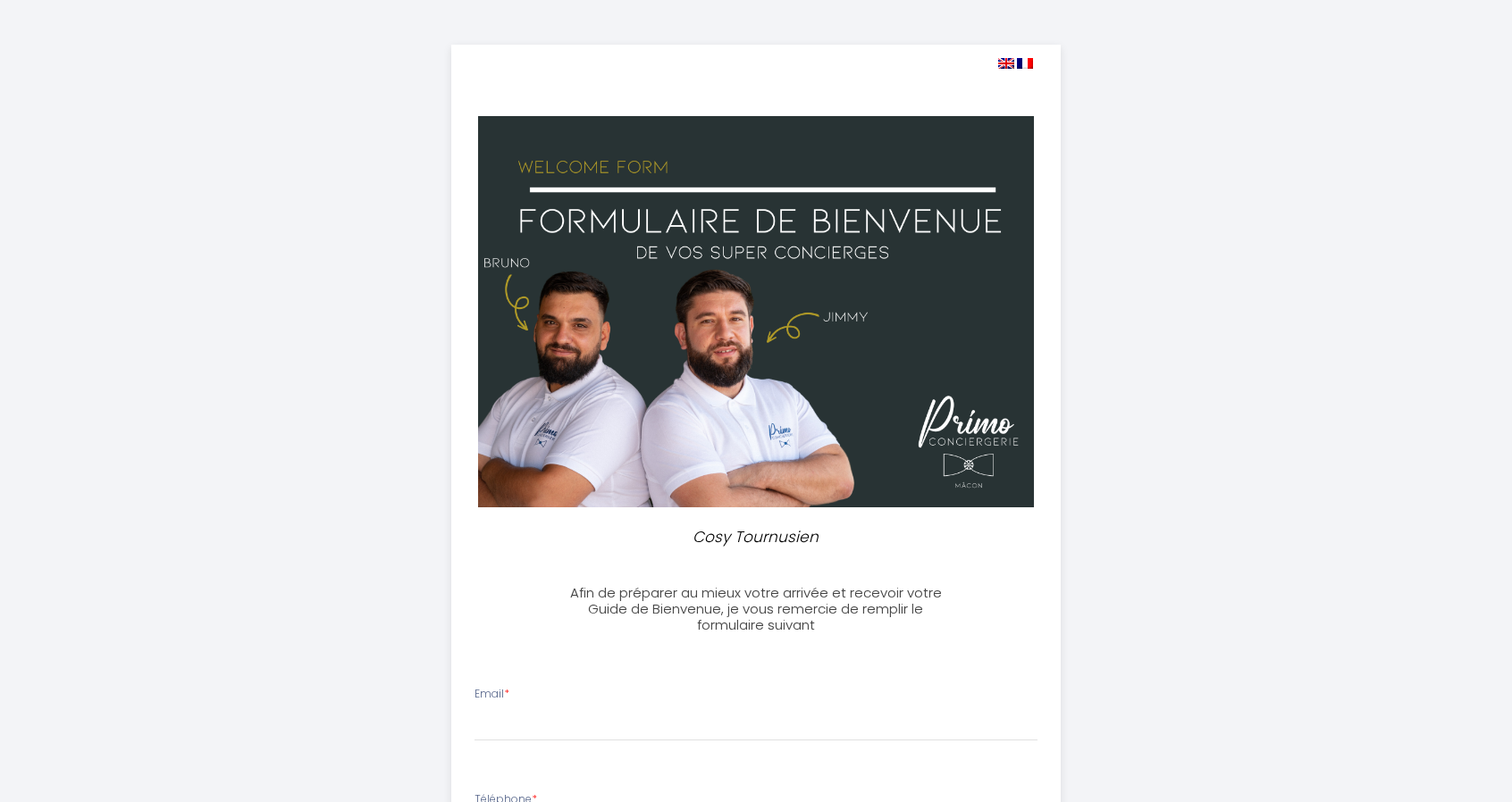
select select
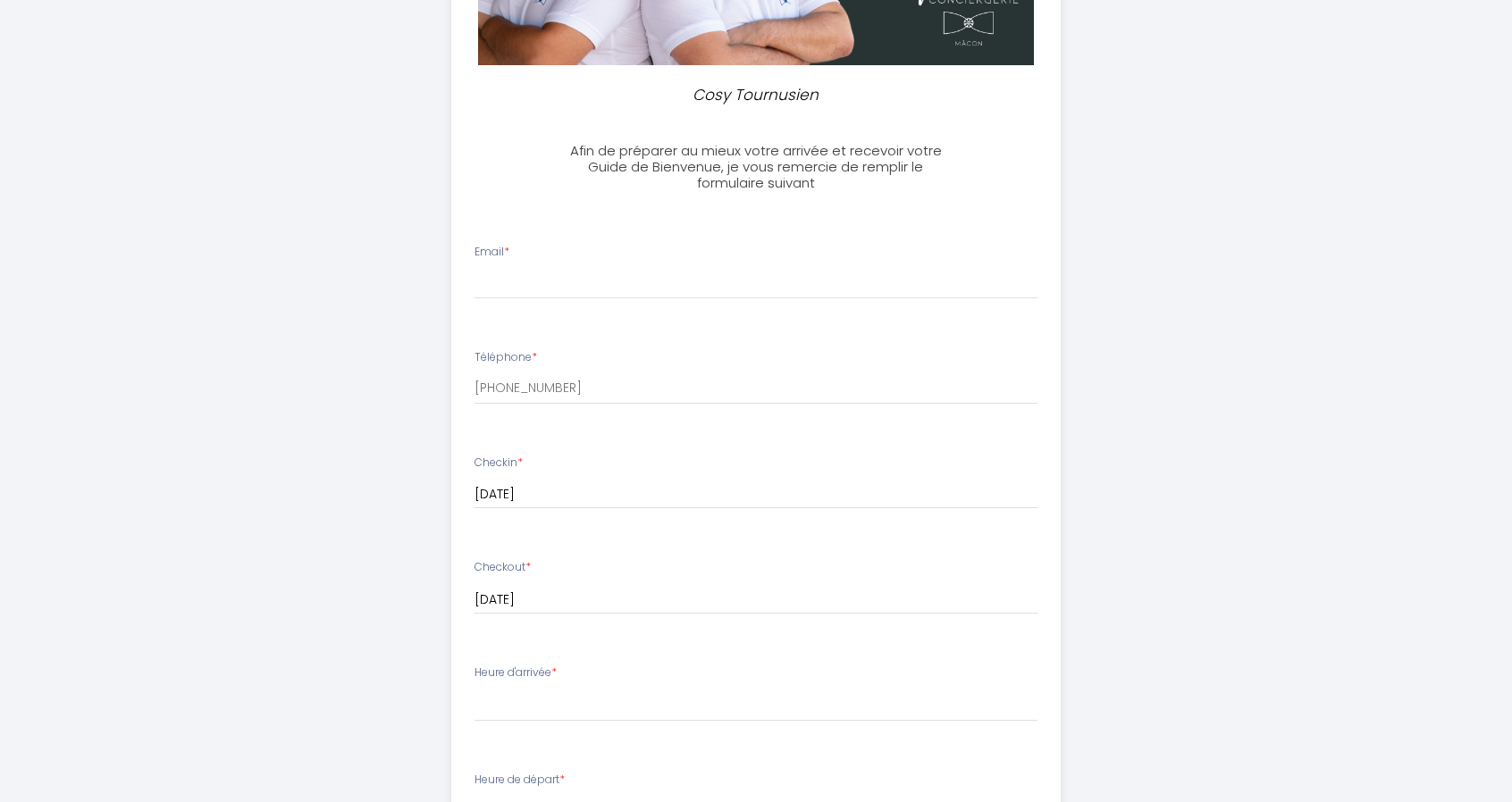
scroll to position [441, 0]
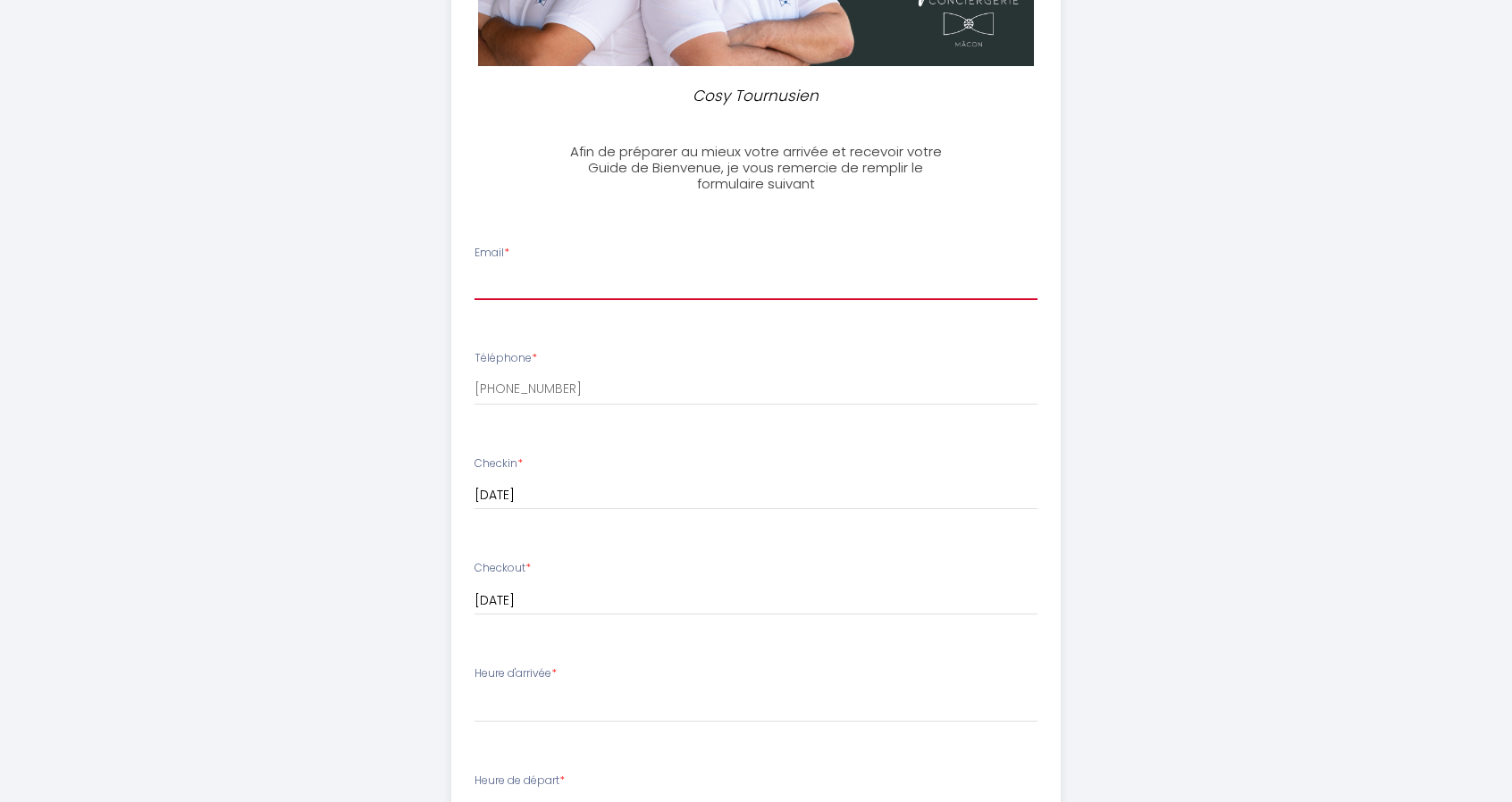
click at [629, 276] on input "Email *" at bounding box center [756, 284] width 564 height 32
click at [672, 278] on input "[PERSON_NAME][EMAIL_ADDRESS][PERSON_NAME][DOMAIN_NAME]" at bounding box center [756, 284] width 564 height 32
type input "[PERSON_NAME][EMAIL_ADDRESS][PERSON_NAME][DOMAIN_NAME]"
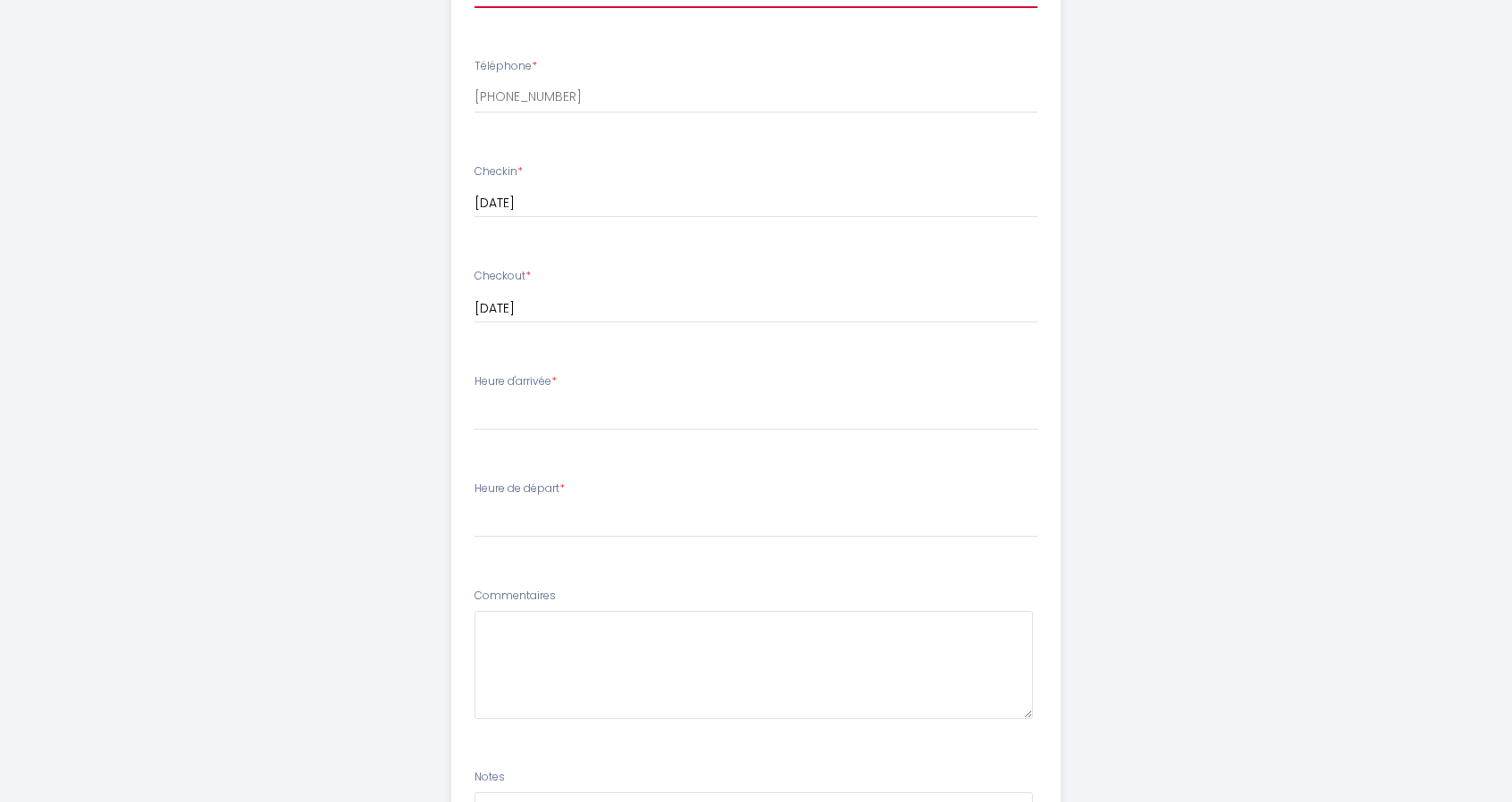
scroll to position [763, 0]
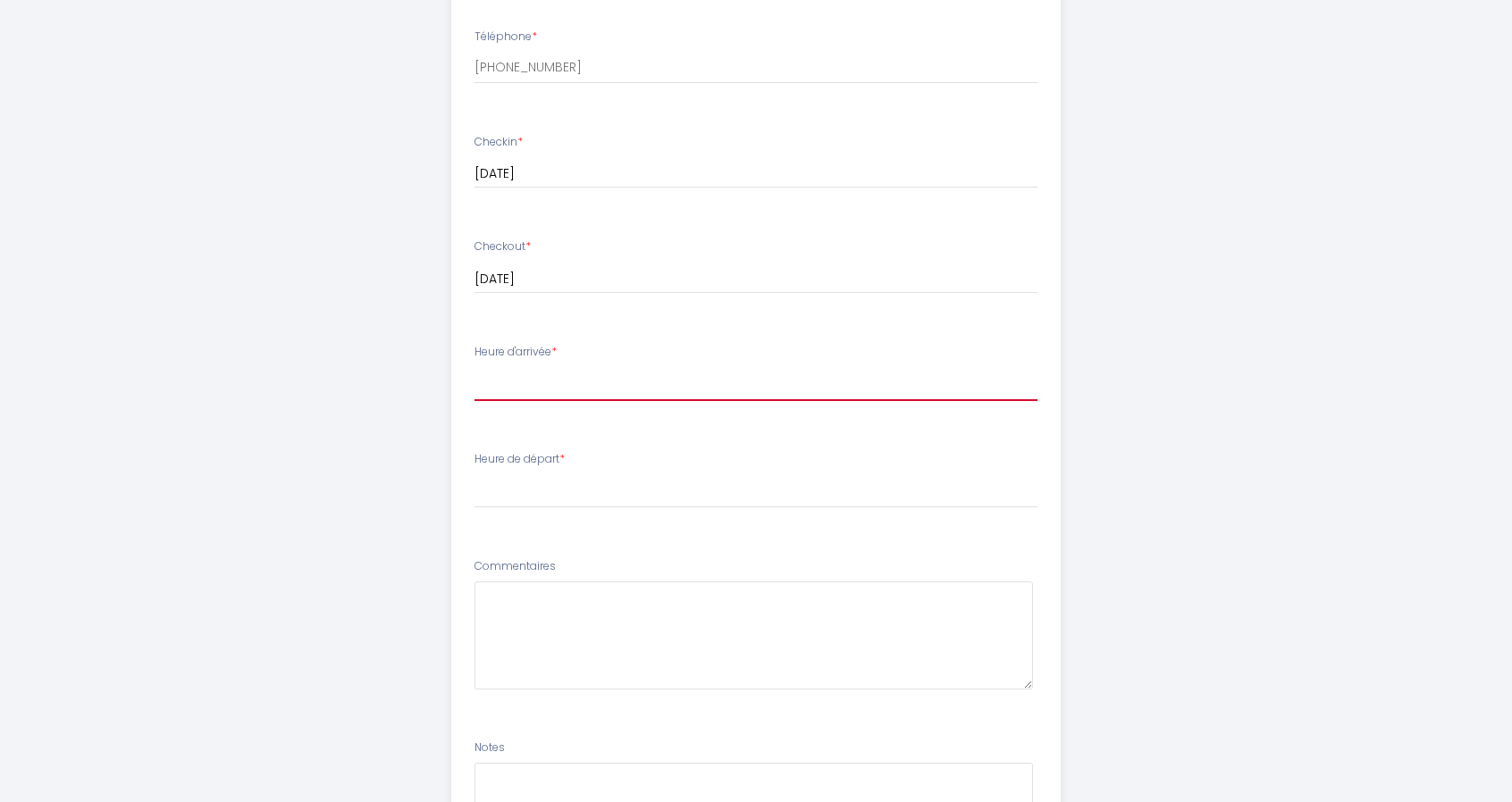
click at [497, 380] on select "17:00 17:30 18:00 18:30 19:00 19:30 20:00 20:30 21:00 21:30 22:00 22:30 23:00 2…" at bounding box center [756, 384] width 564 height 34
select select "17:00"
click at [475, 367] on select "17:00 17:30 18:00 18:30 19:00 19:30 20:00 20:30 21:00 21:30 22:00 22:30 23:00 2…" at bounding box center [756, 384] width 564 height 34
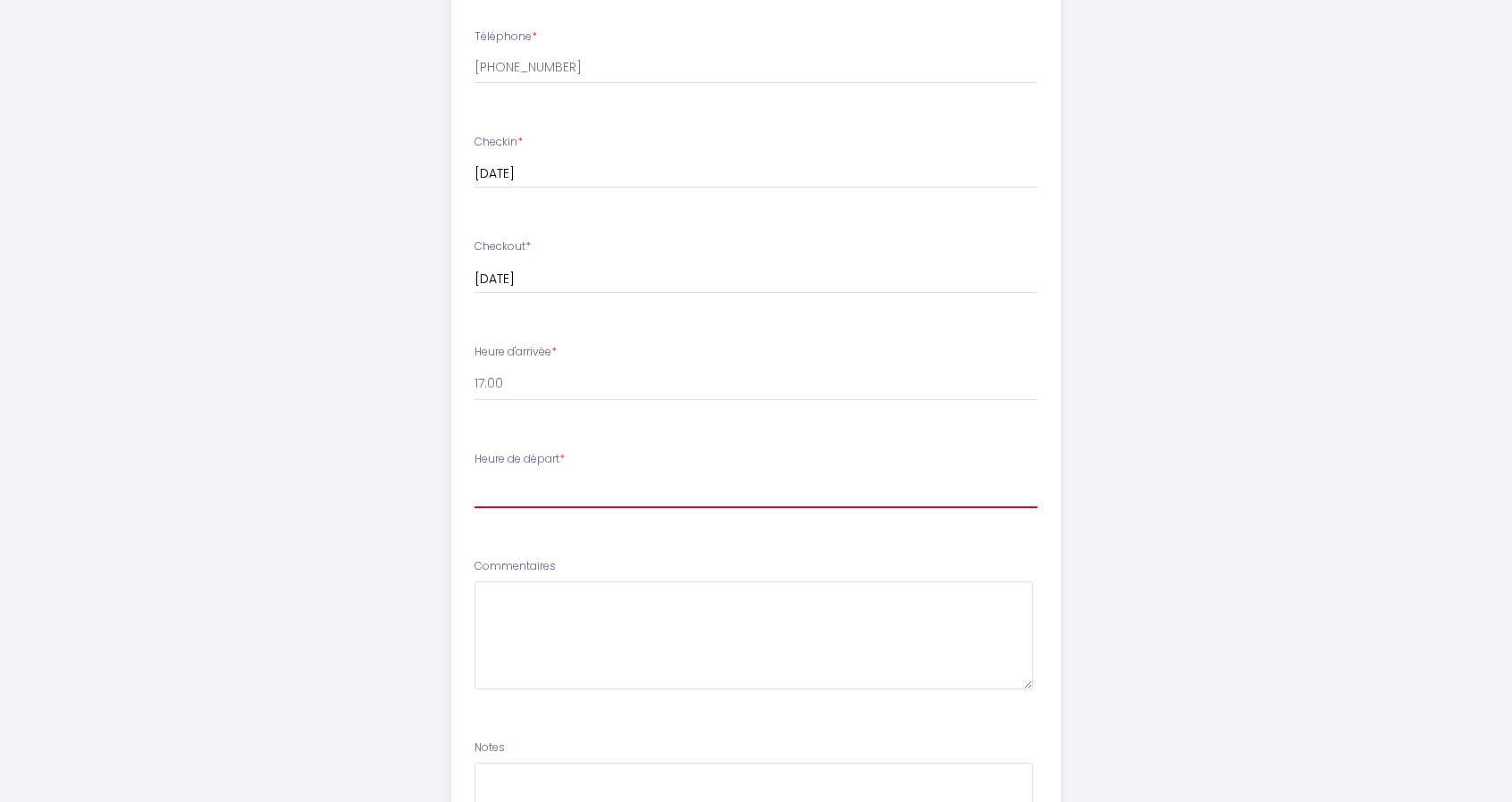
click at [556, 487] on select "00:00 00:30 01:00 01:30 02:00 02:30 03:00 03:30 04:00 04:30 05:00 05:30 06:00 0…" at bounding box center [756, 491] width 564 height 34
select select "10:00"
click at [475, 474] on select "00:00 00:30 01:00 01:30 02:00 02:30 03:00 03:30 04:00 04:30 05:00 05:30 06:00 0…" at bounding box center [756, 491] width 564 height 34
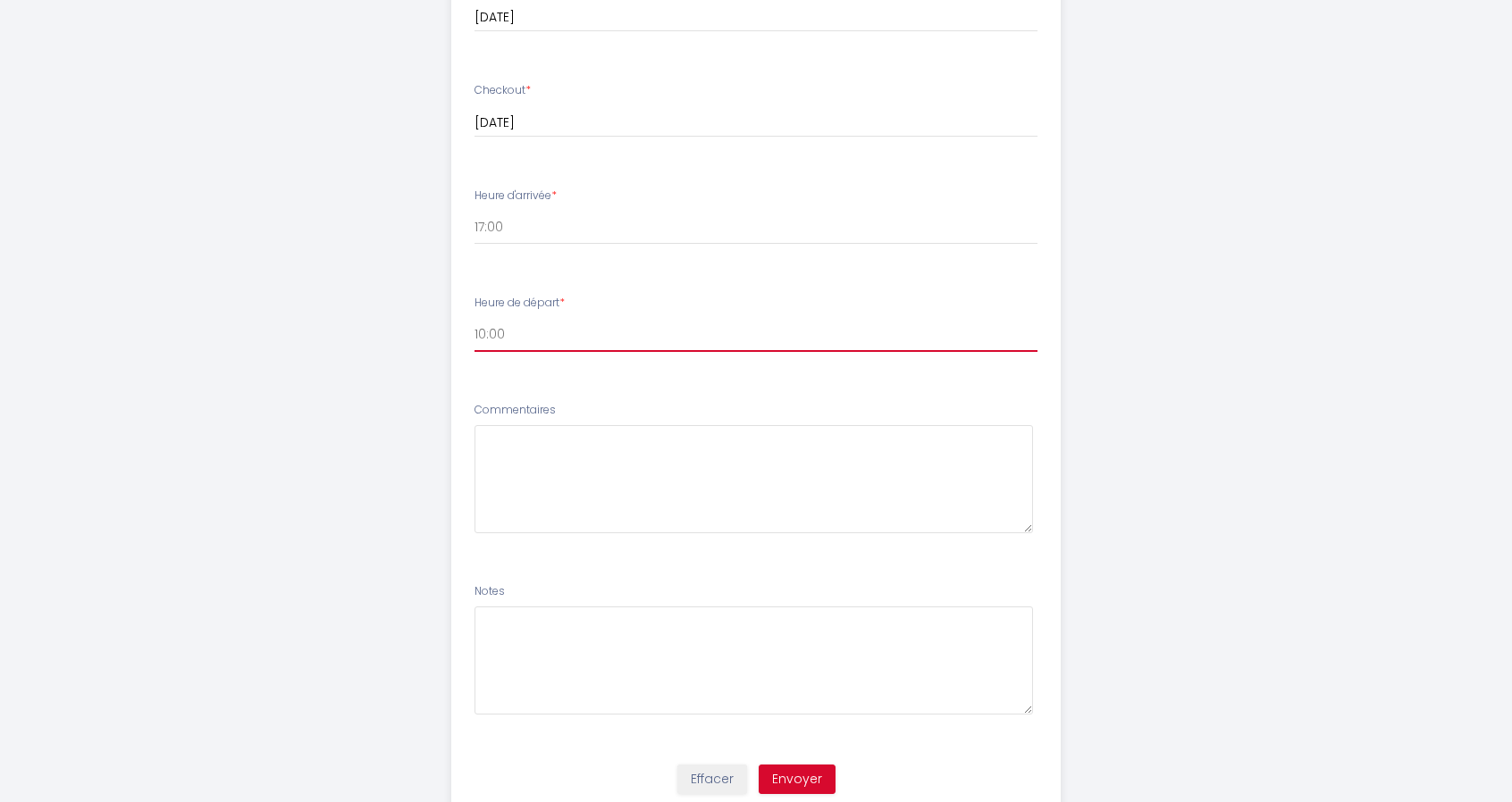
scroll to position [921, 0]
click at [559, 453] on textarea at bounding box center [754, 478] width 559 height 108
type textarea "Naturally, we cannot tell"
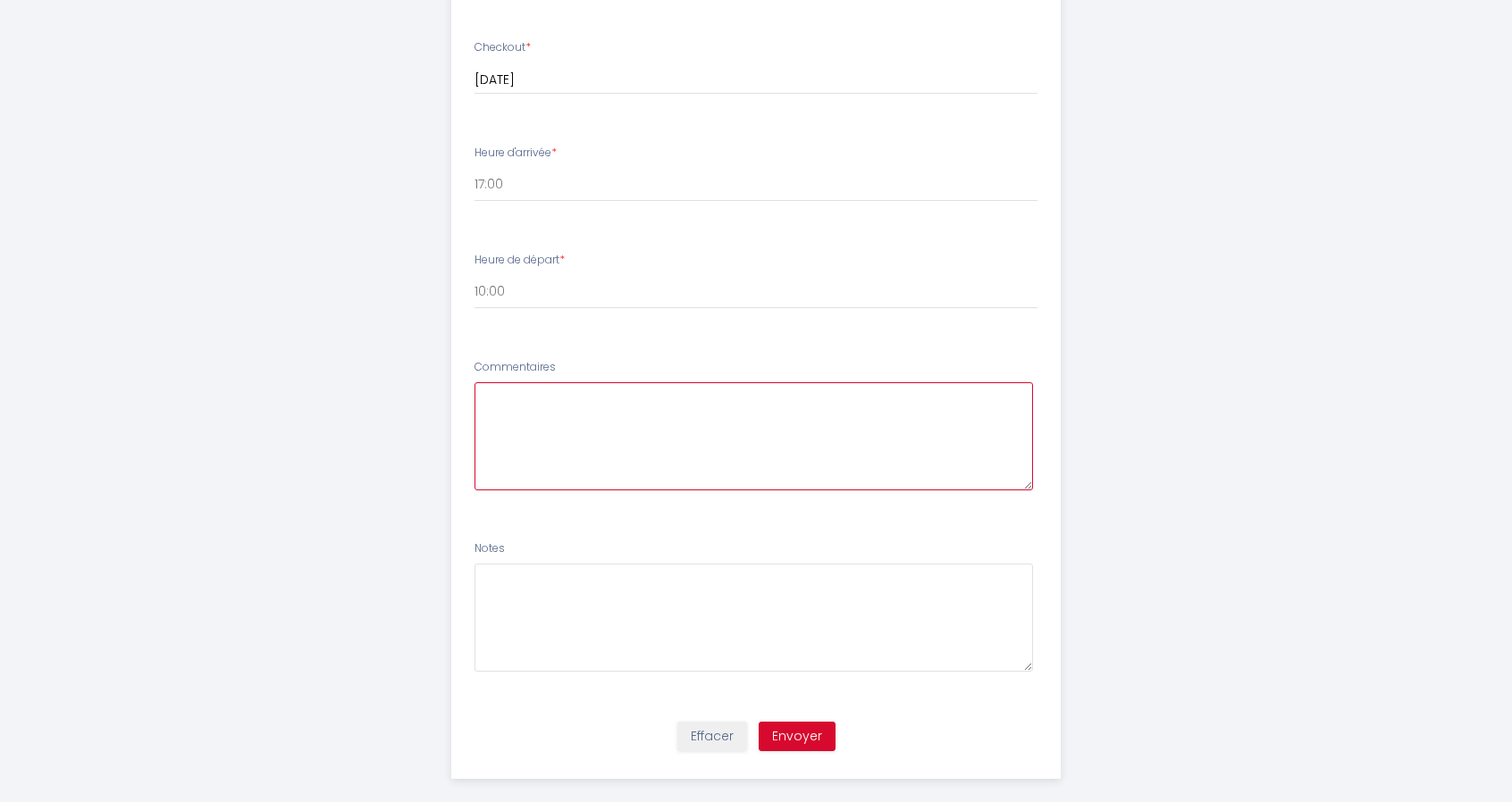
scroll to position [982, 0]
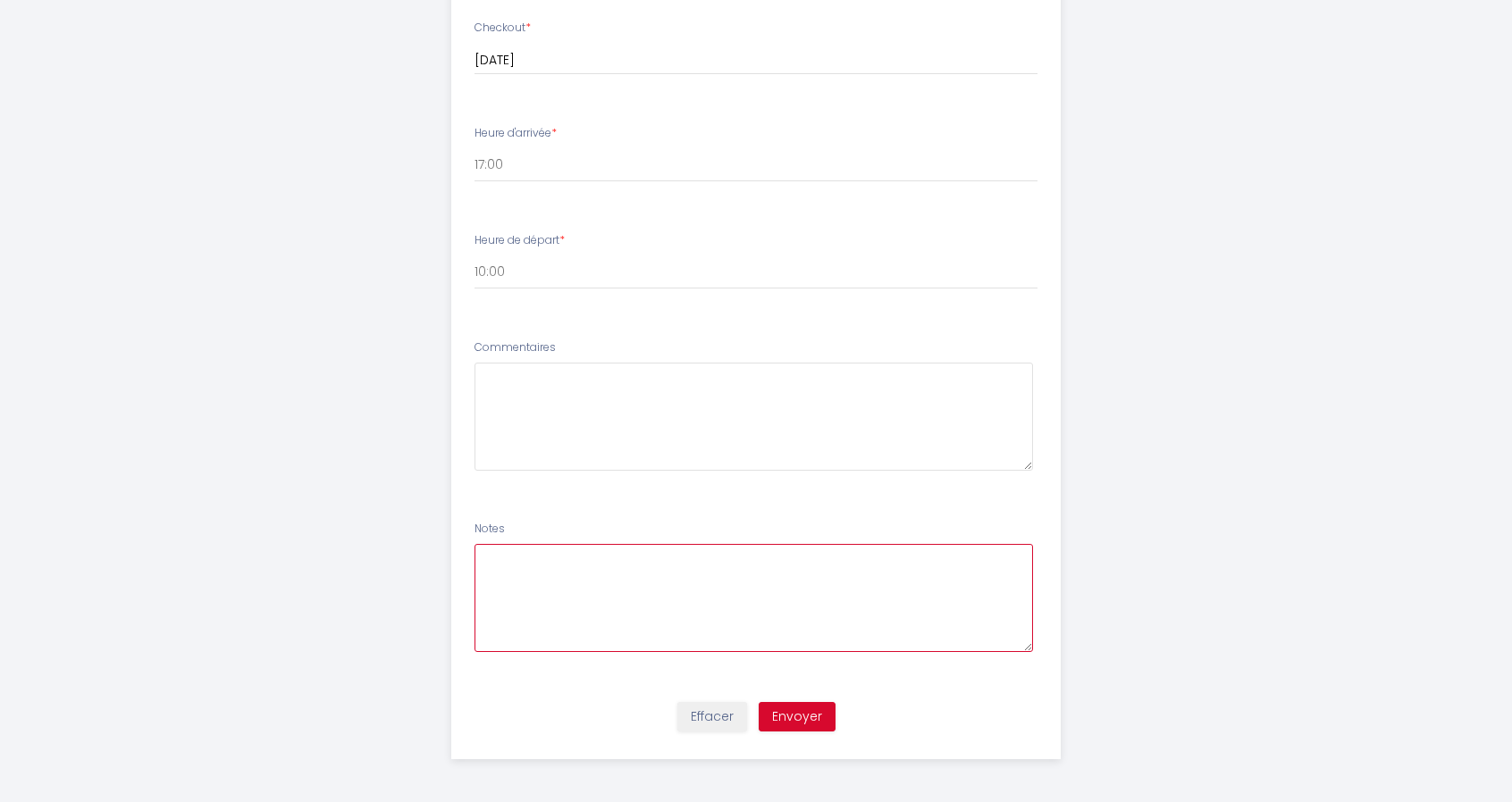
click at [539, 555] on textarea at bounding box center [754, 598] width 559 height 108
type textarea "w"
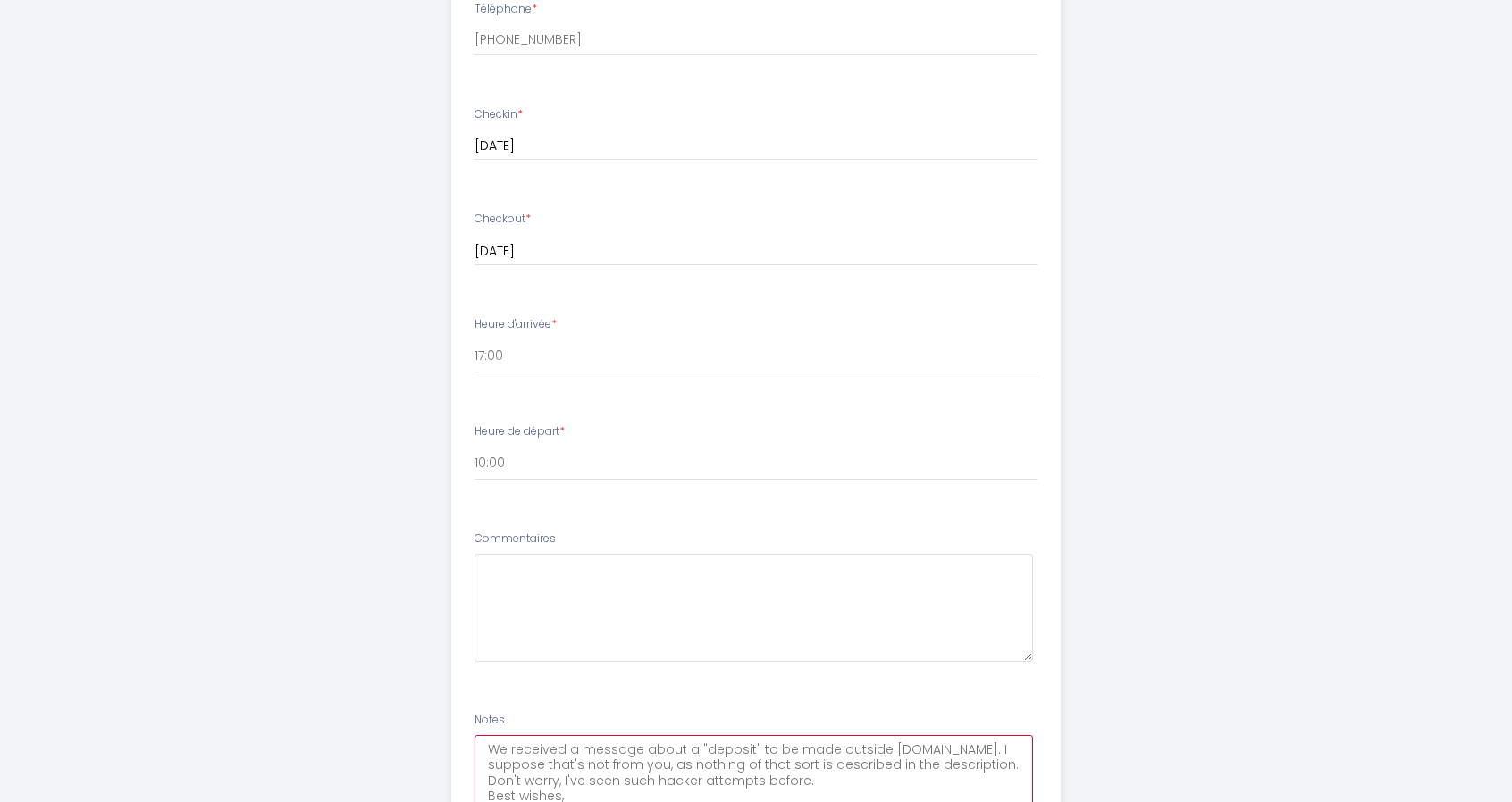
scroll to position [789, 0]
type textarea "We received a message about a "deposit" to be made outside [DOMAIN_NAME]. I sup…"
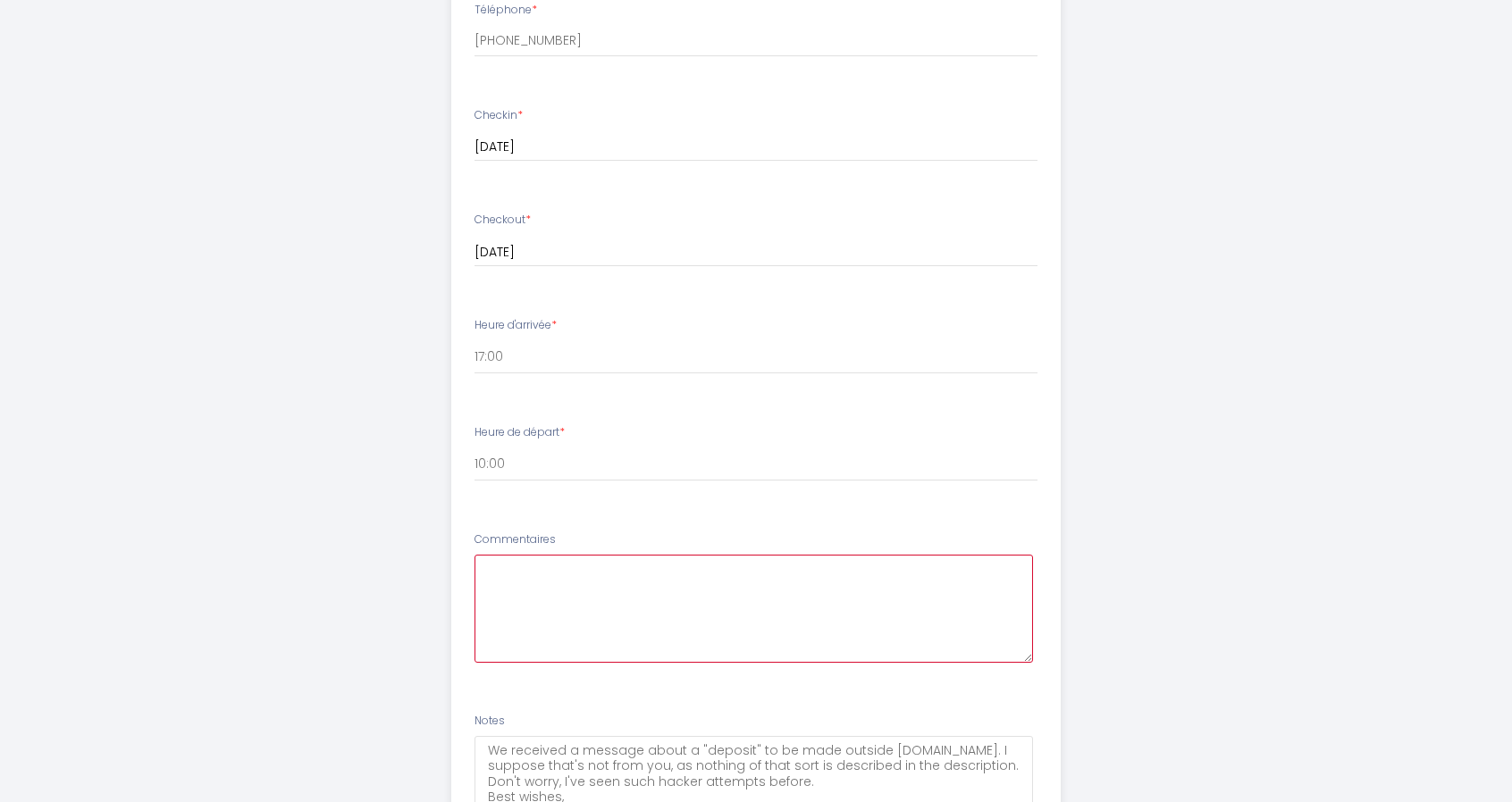
click at [545, 580] on textarea at bounding box center [754, 609] width 559 height 108
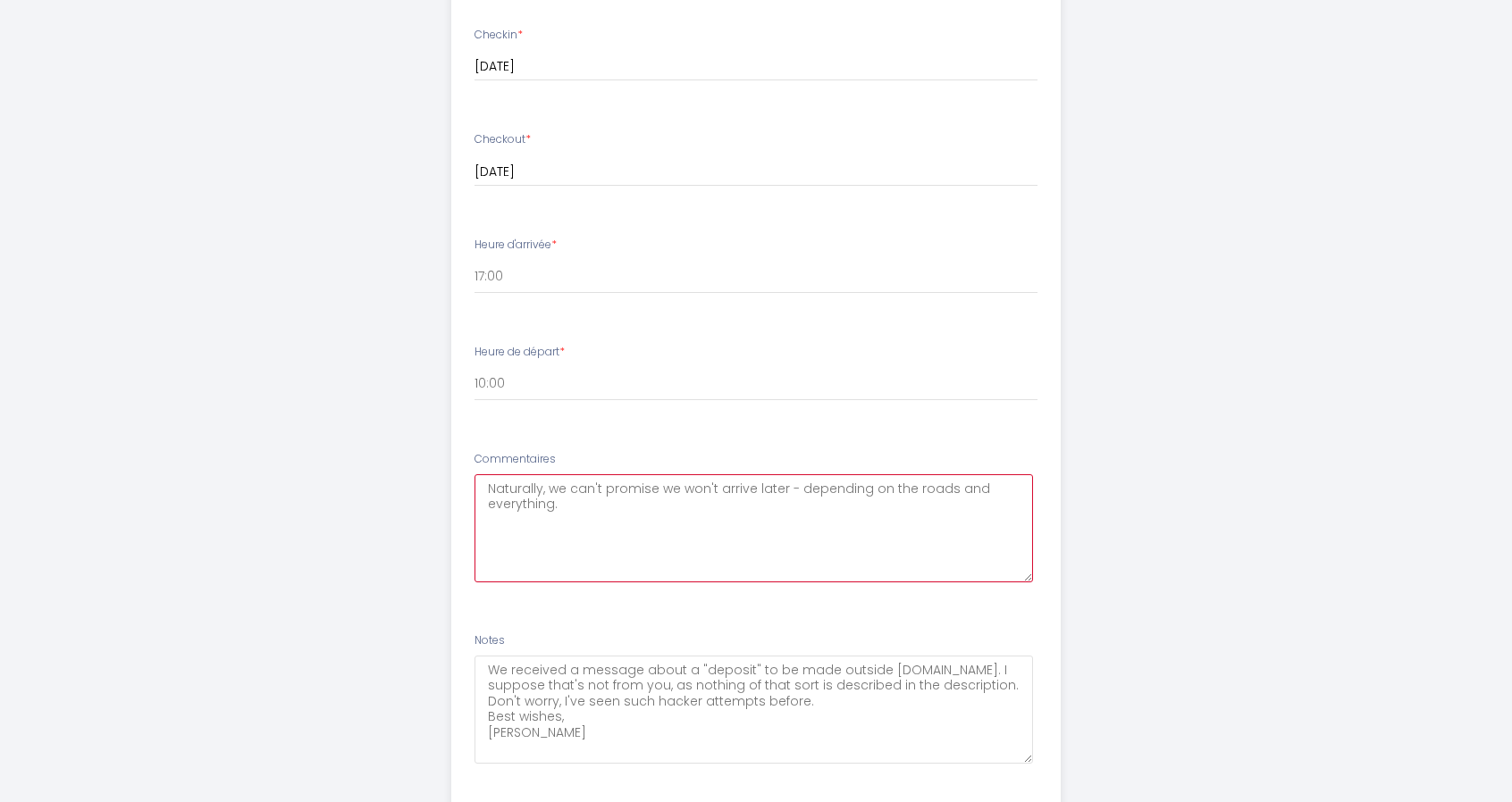
scroll to position [871, 0]
type textarea "Naturally, we can't promise we won't arrive later - depending on the roads and …"
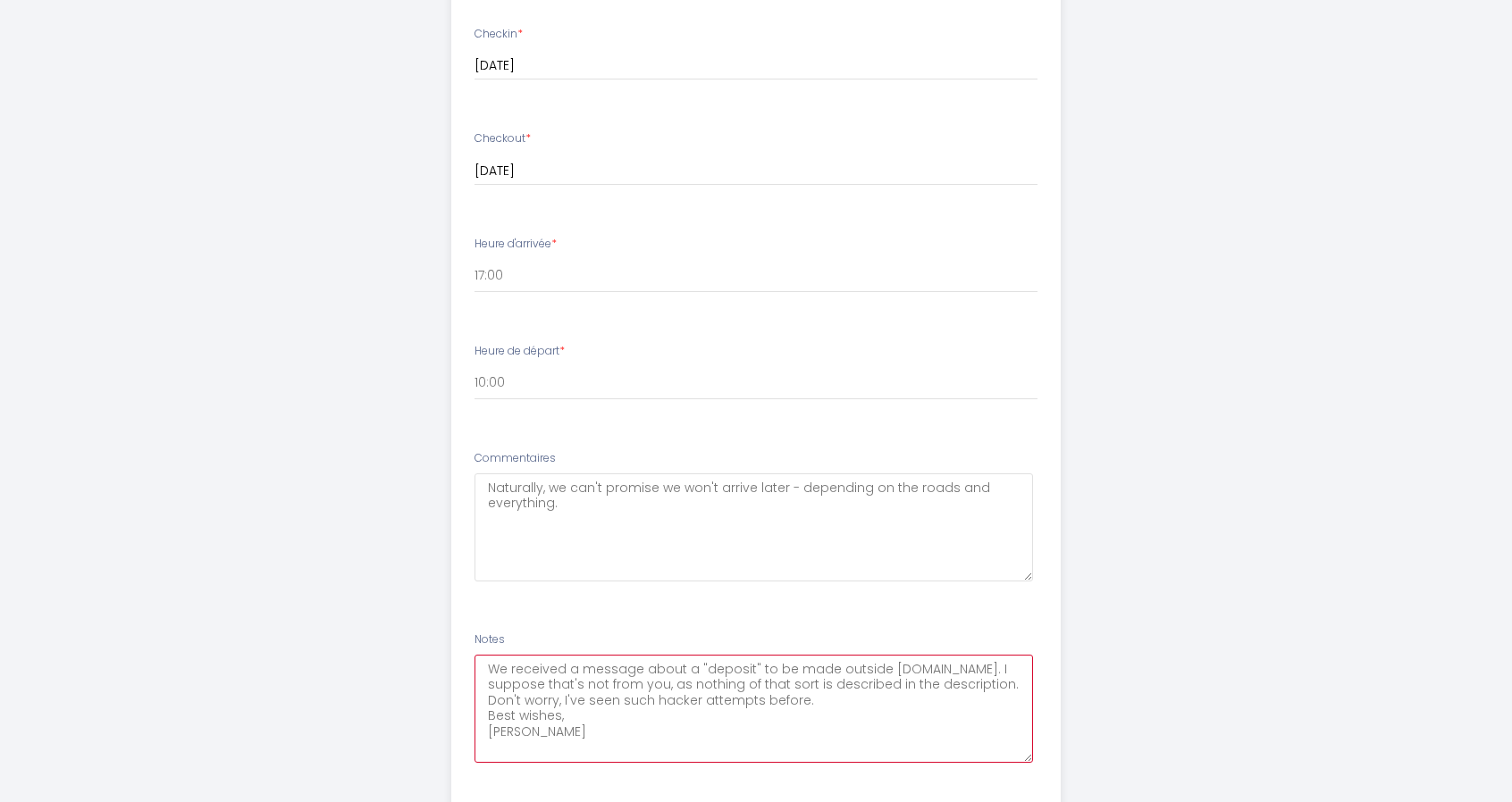
click at [830, 706] on textarea "We received a message about a "deposit" to be made outside [DOMAIN_NAME]. I sup…" at bounding box center [754, 709] width 559 height 108
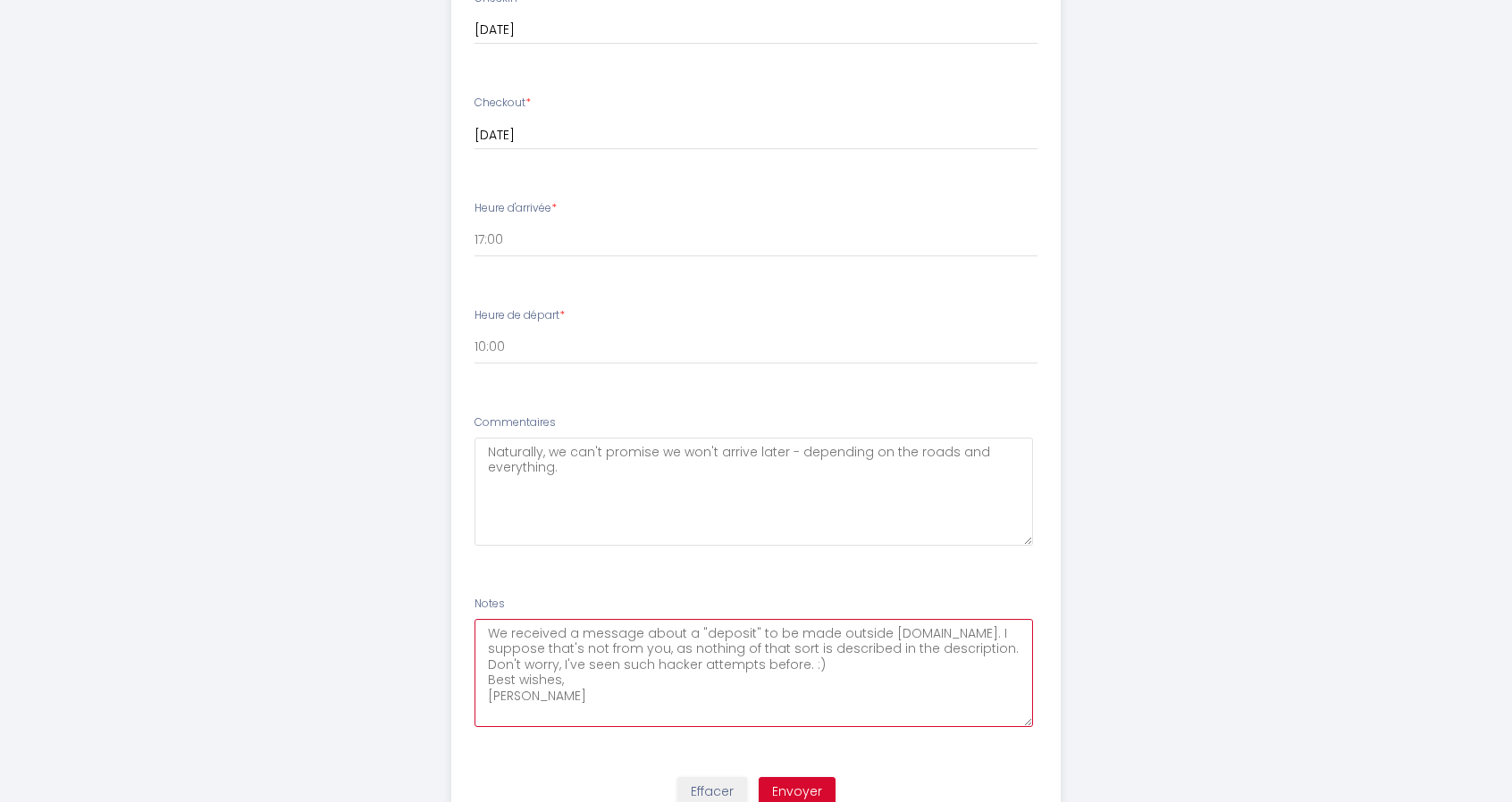
scroll to position [922, 0]
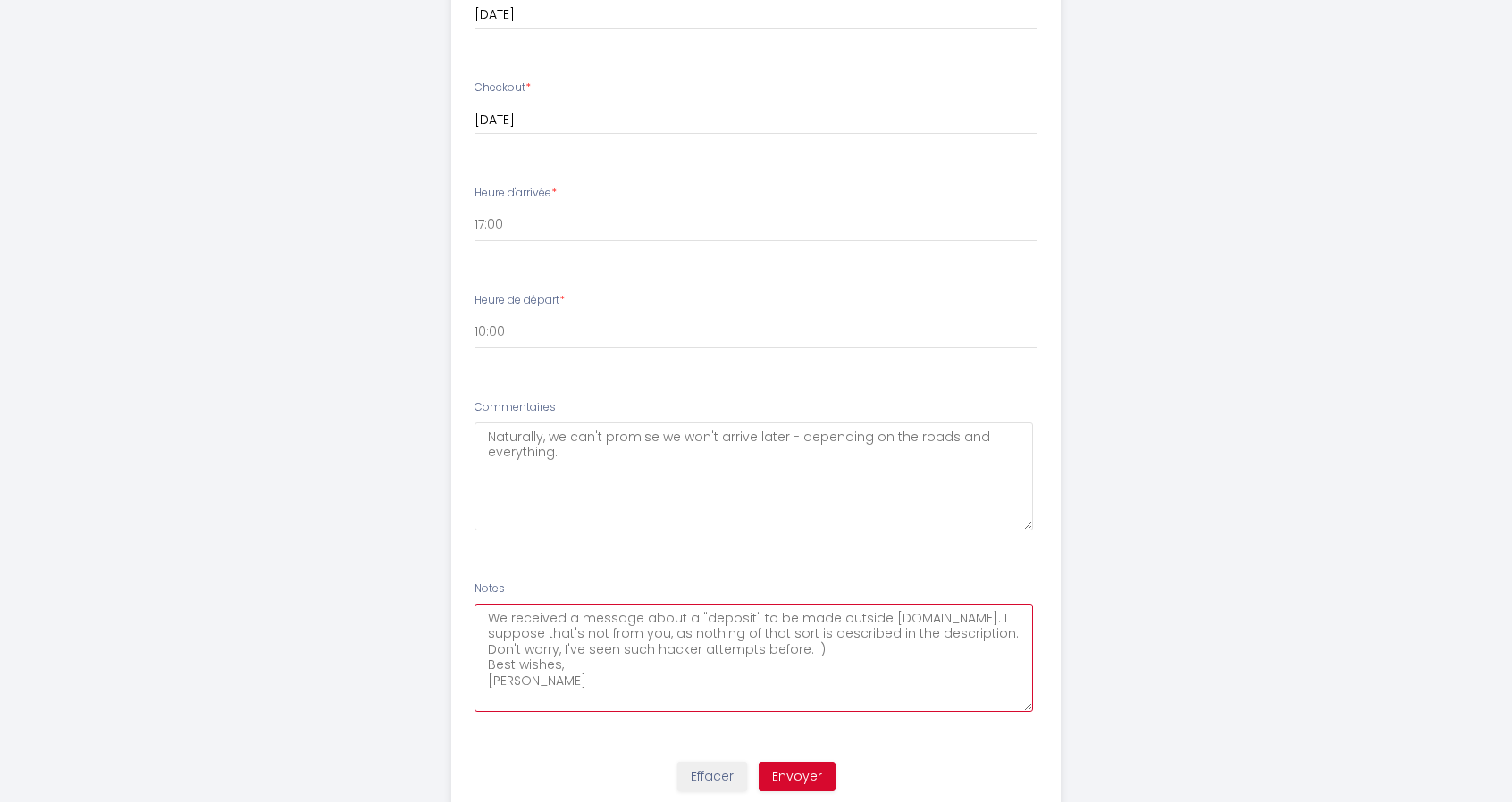
click at [640, 634] on textarea "We received a message about a "deposit" to be made outside [DOMAIN_NAME]. I sup…" at bounding box center [754, 657] width 559 height 108
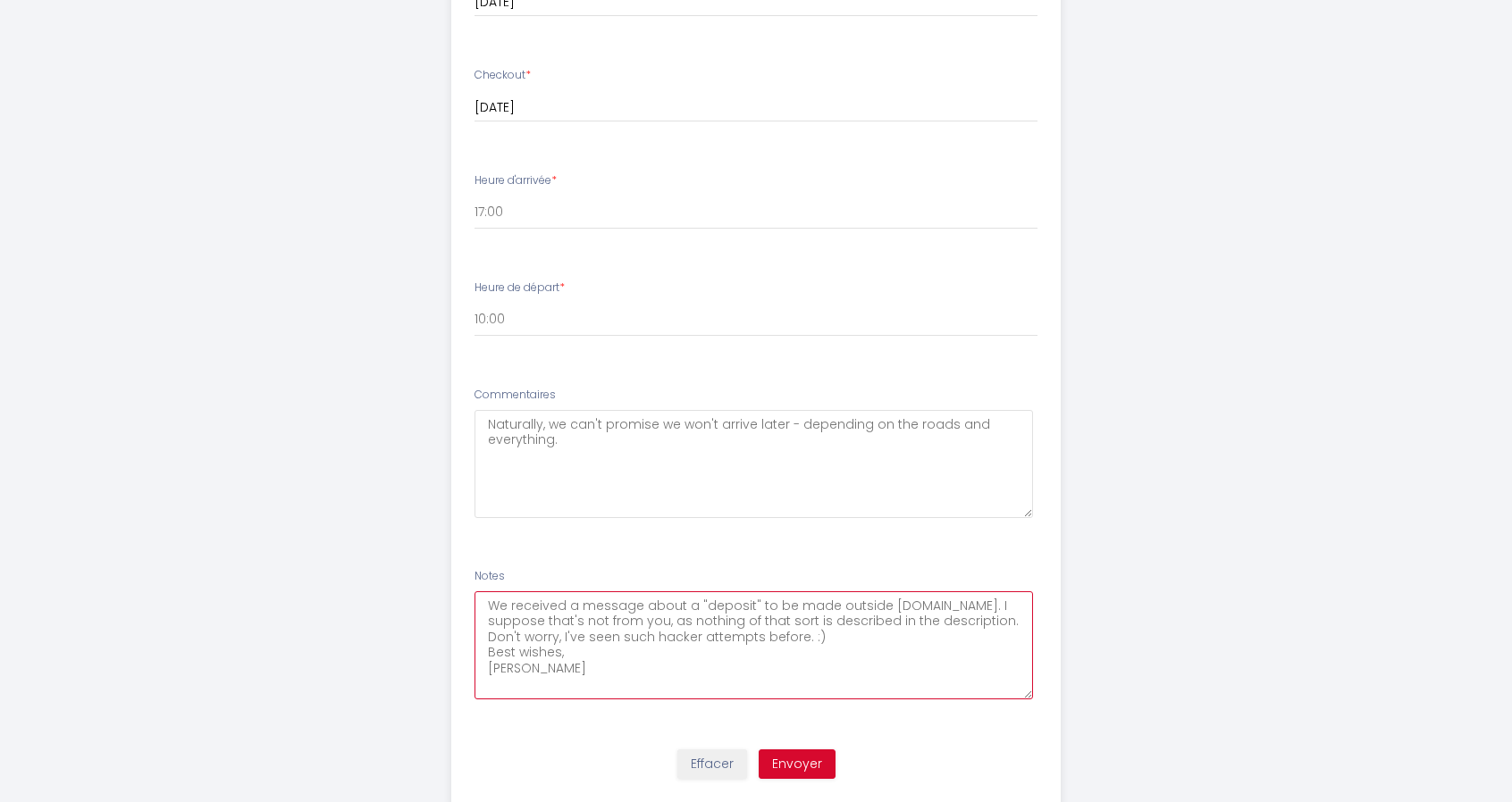
click at [844, 623] on textarea "We received a message about a "deposit" to be made outside [DOMAIN_NAME]. I sup…" at bounding box center [754, 645] width 559 height 108
click at [994, 619] on textarea "We received a message about a "deposit" to be made outside [DOMAIN_NAME]. I sup…" at bounding box center [754, 645] width 559 height 108
type textarea "We received a message about a "deposit" to be made outside [DOMAIN_NAME]. I sup…"
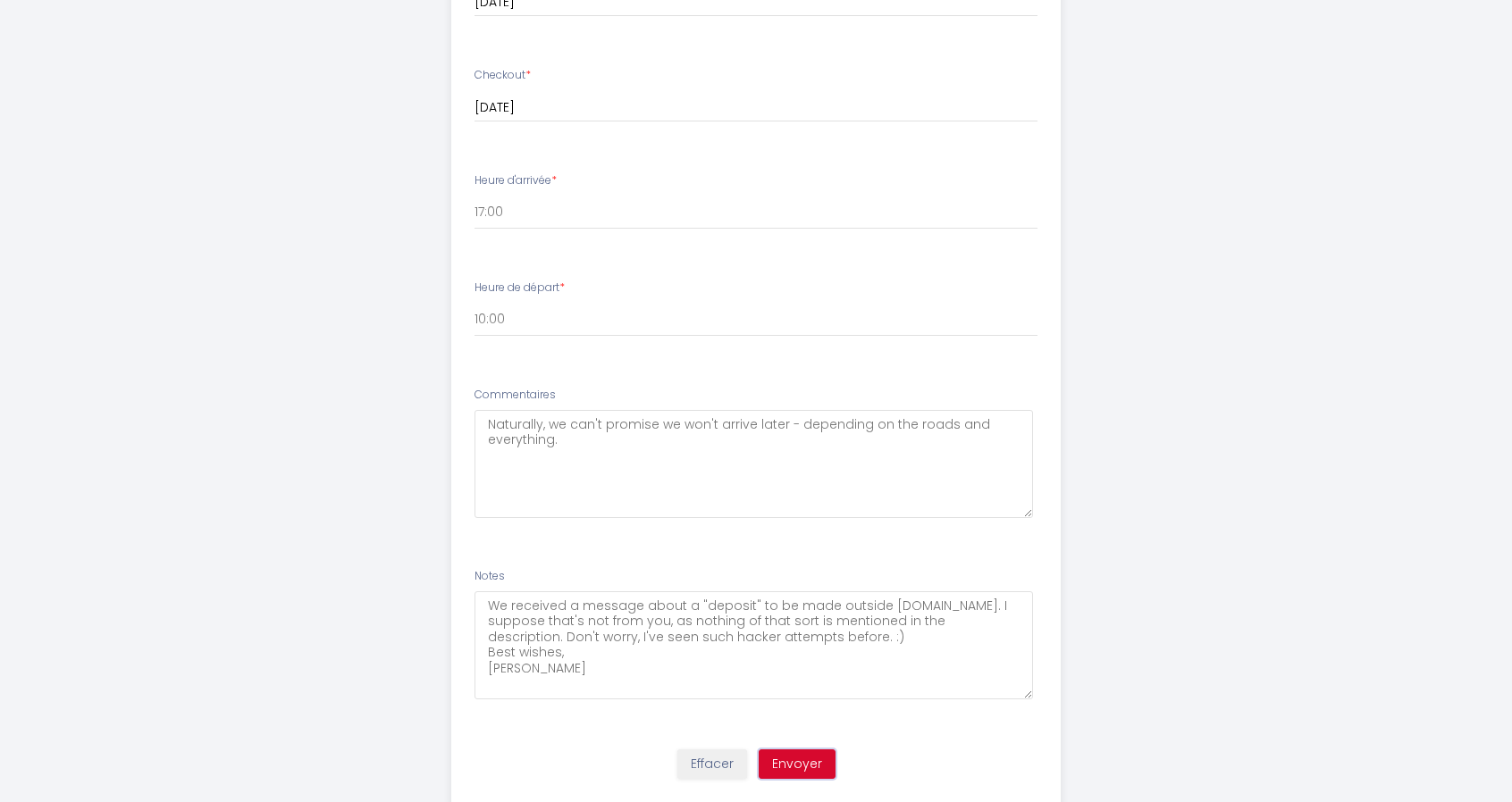
click at [793, 756] on button "Envoyer" at bounding box center [796, 764] width 77 height 30
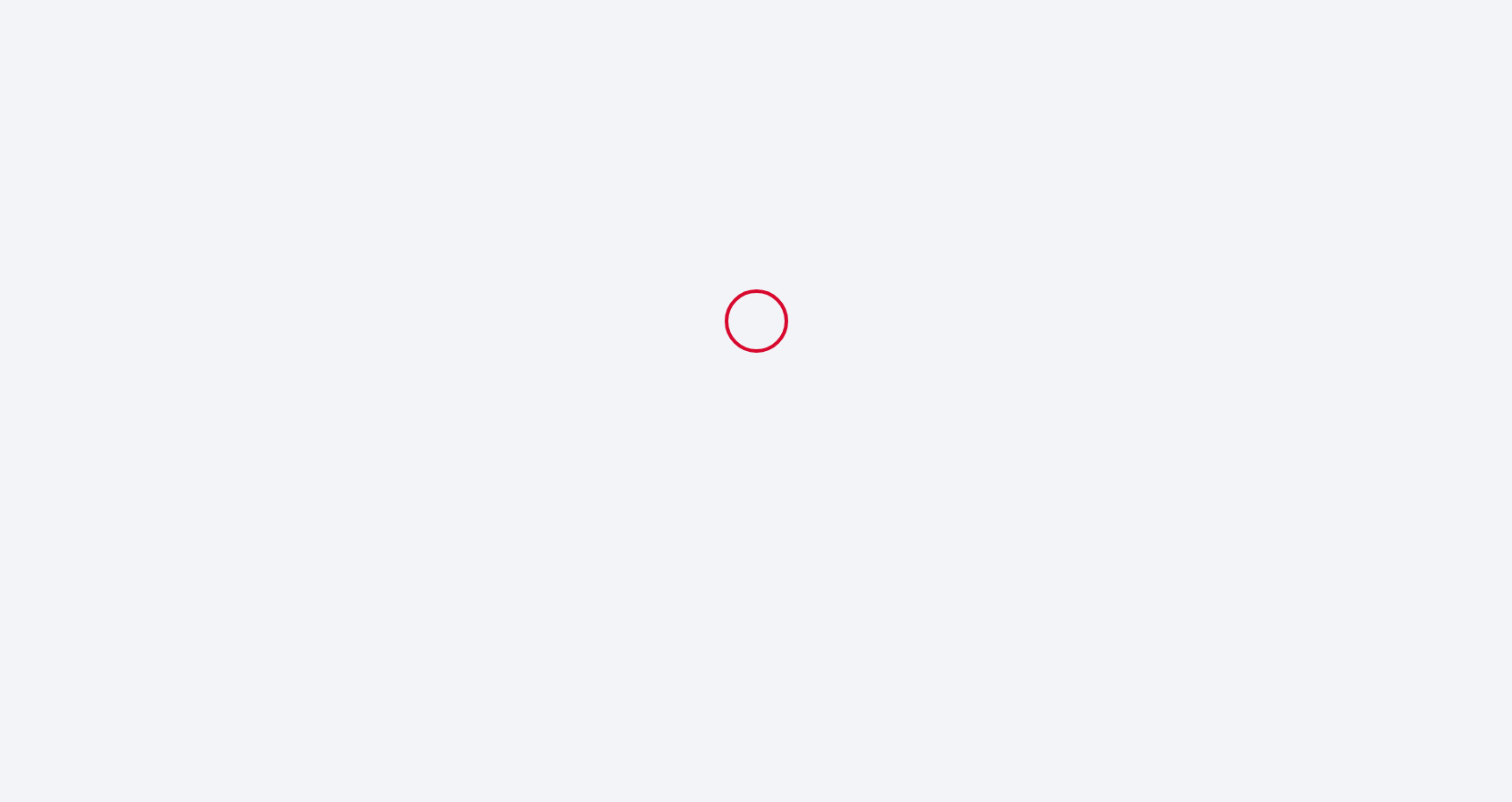
scroll to position [0, 0]
select select "10:00"
